Goal: Information Seeking & Learning: Check status

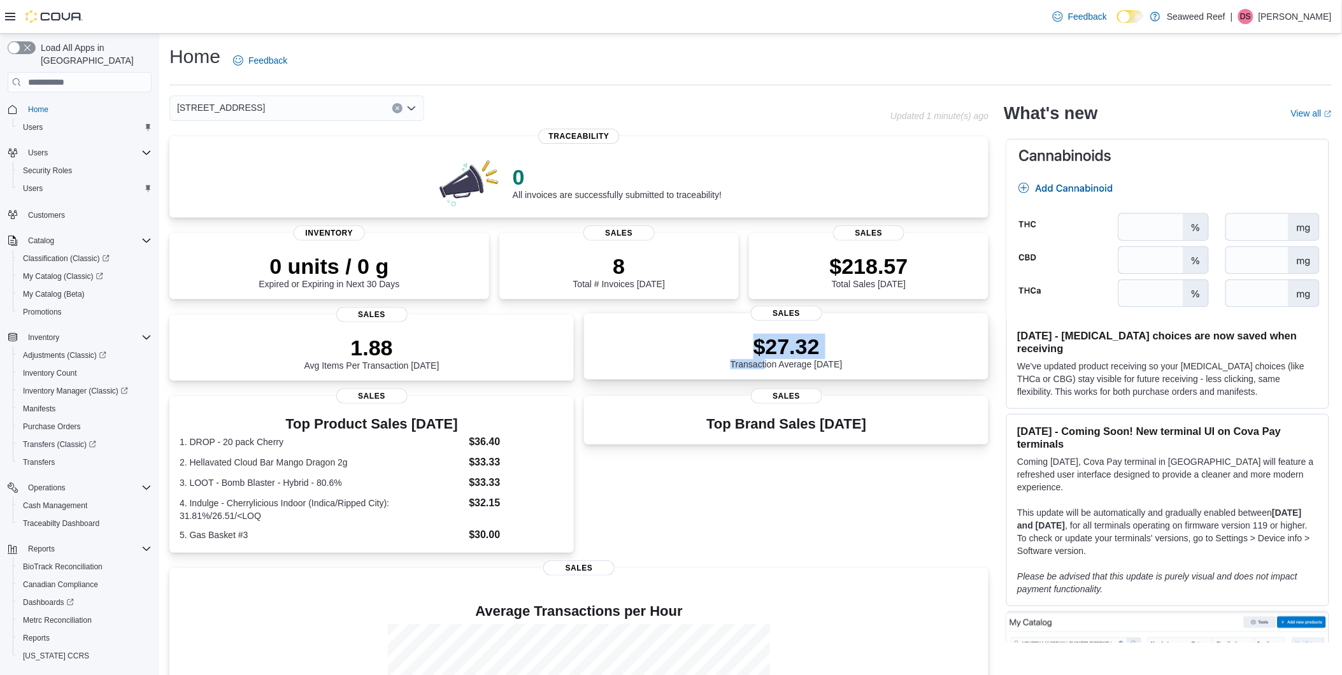
drag, startPoint x: 751, startPoint y: 336, endPoint x: 773, endPoint y: 362, distance: 33.4
click at [773, 362] on div "$27.32 Transaction Average Today Sales" at bounding box center [786, 346] width 404 height 66
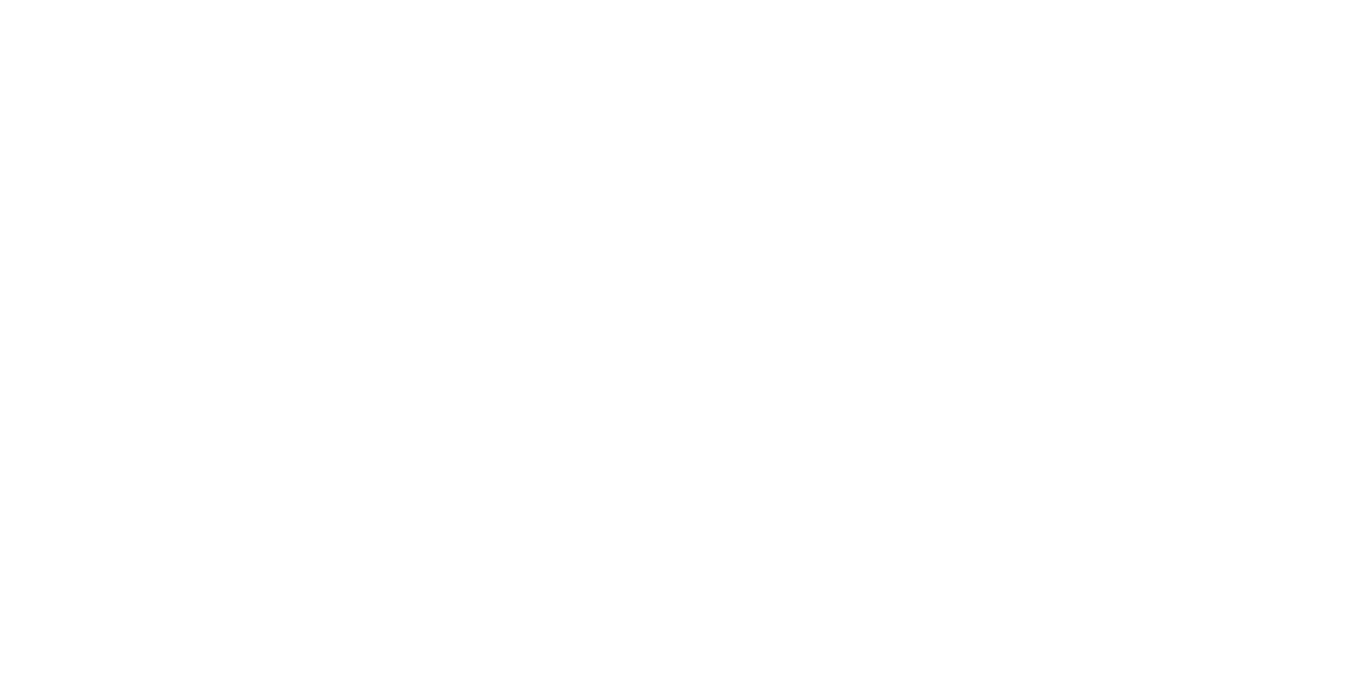
drag, startPoint x: 0, startPoint y: 0, endPoint x: 868, endPoint y: 460, distance: 982.4
click at [896, 5] on html at bounding box center [676, 2] width 1352 height 5
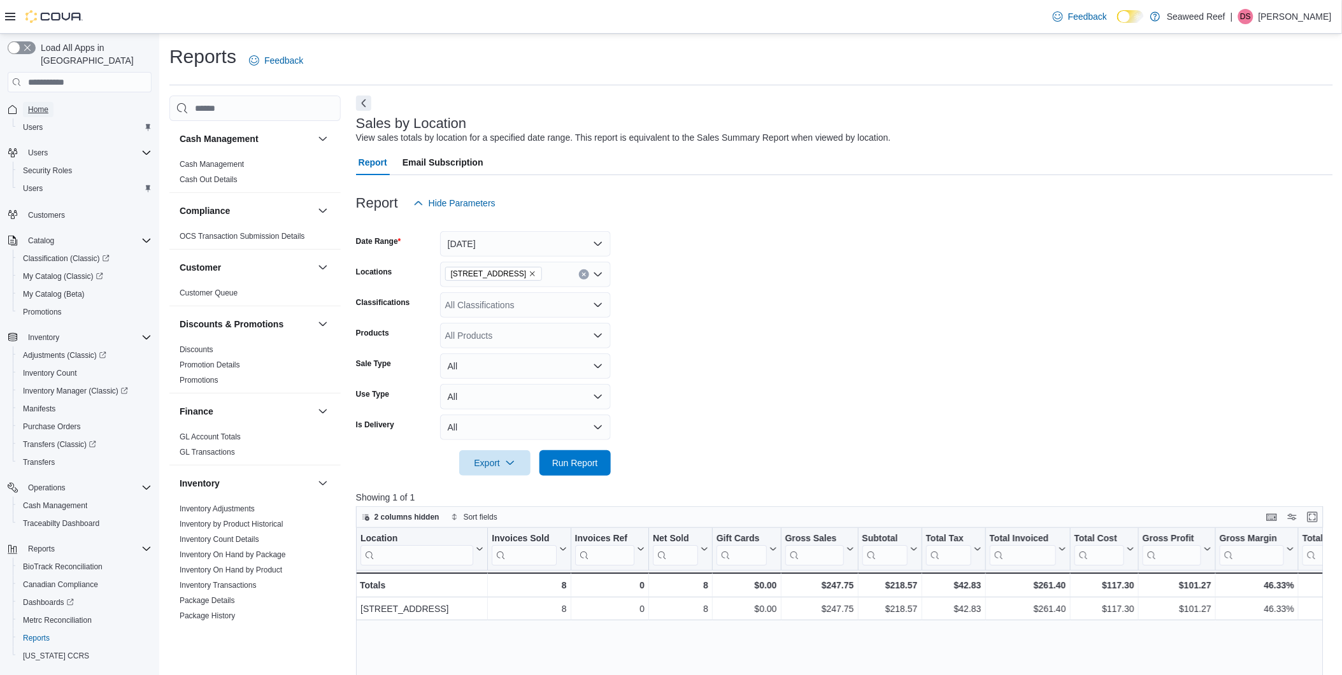
click at [43, 104] on span "Home" at bounding box center [38, 109] width 20 height 10
